Goal: Navigation & Orientation: Find specific page/section

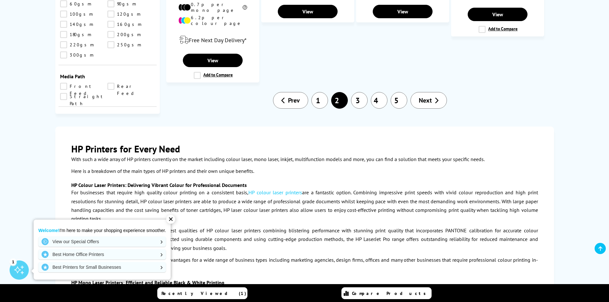
scroll to position [575, 0]
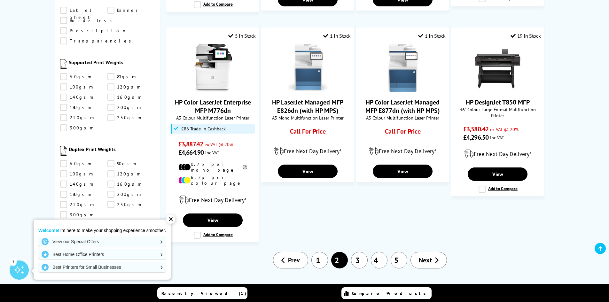
click at [380, 252] on link "4" at bounding box center [379, 260] width 17 height 17
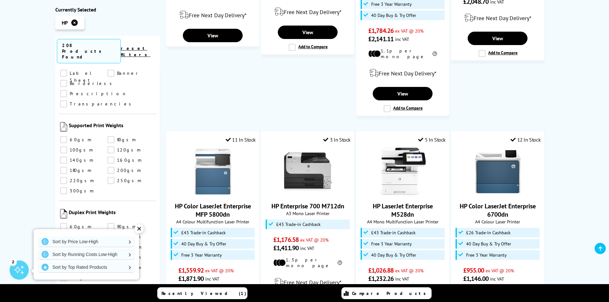
scroll to position [671, 0]
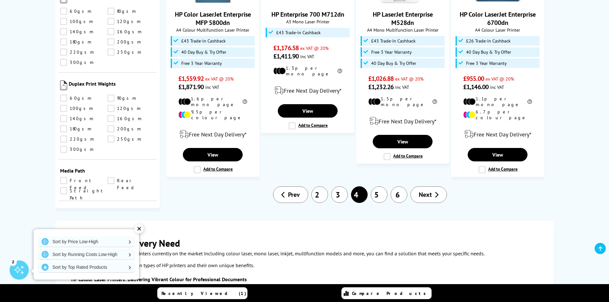
click at [381, 193] on link "5" at bounding box center [379, 194] width 17 height 17
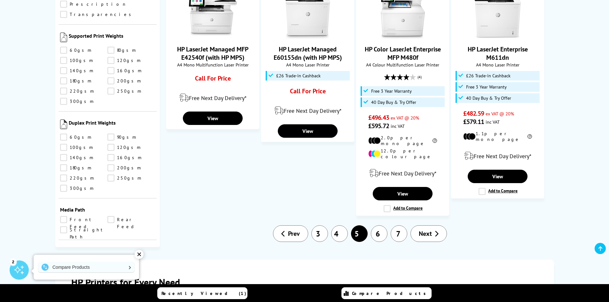
scroll to position [735, 0]
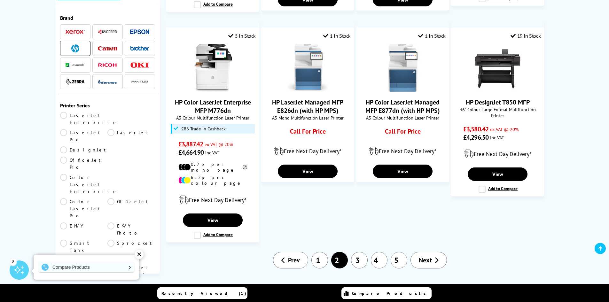
scroll to position [1002, 0]
